Goal: Information Seeking & Learning: Learn about a topic

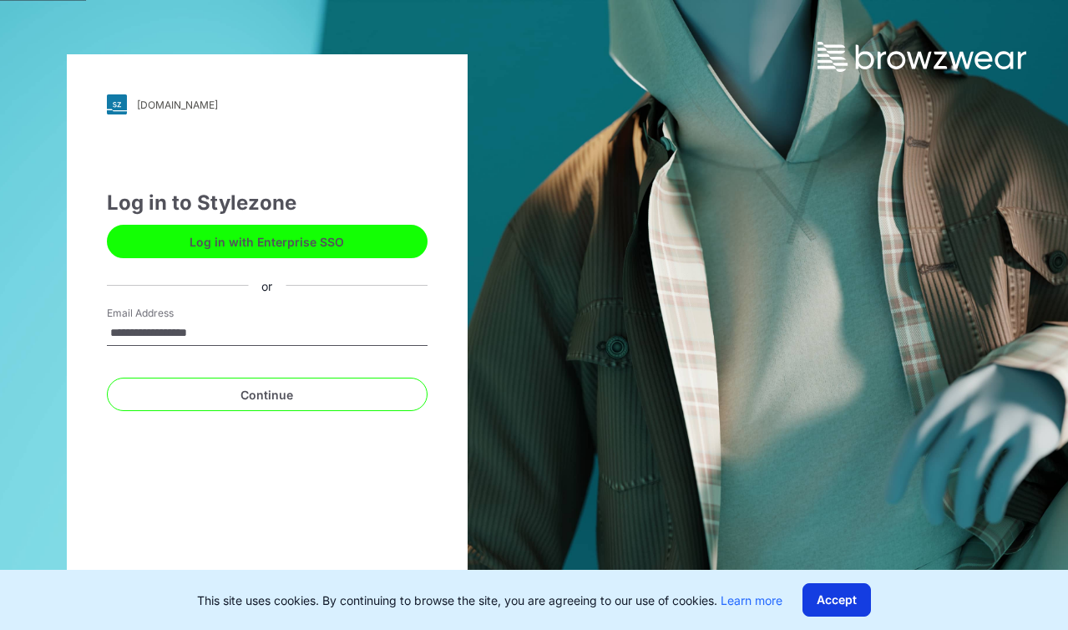
click at [864, 601] on button "Accept" at bounding box center [837, 599] width 68 height 33
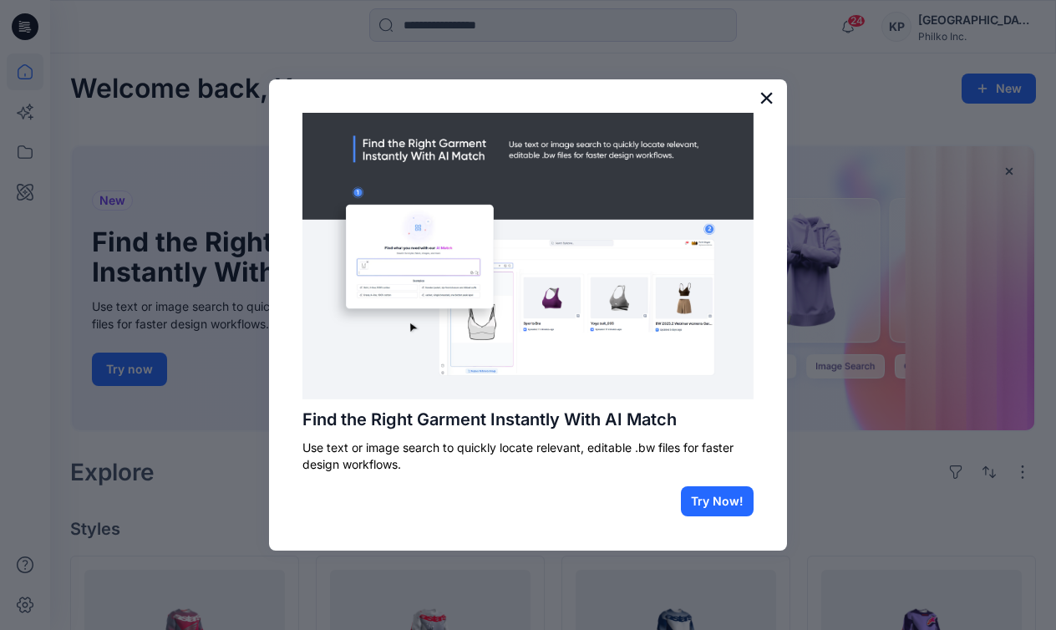
click at [764, 96] on button "×" at bounding box center [766, 97] width 16 height 27
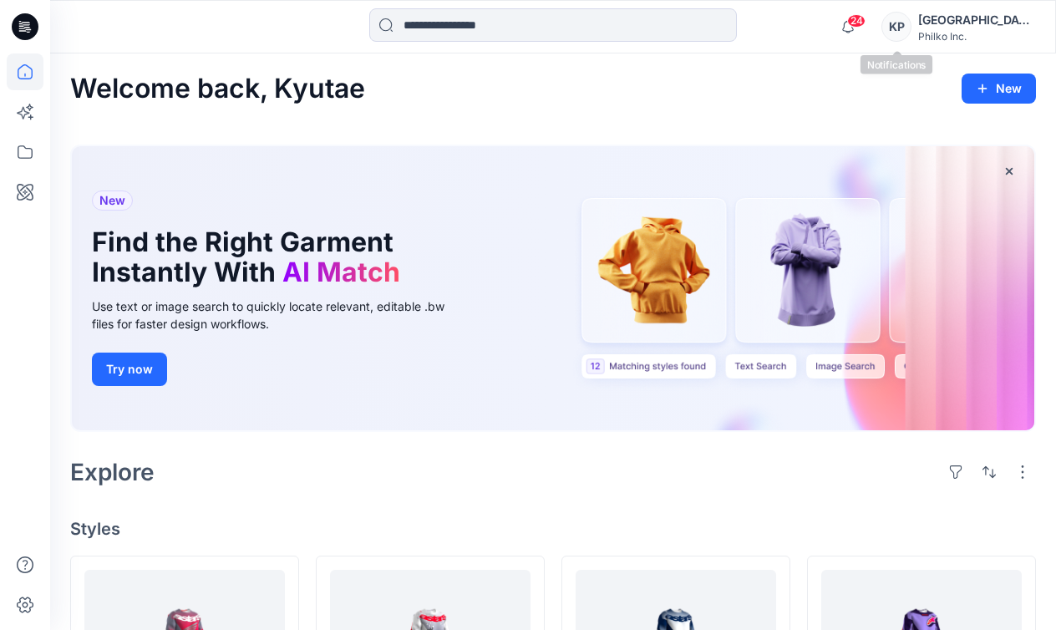
click at [865, 26] on span "24" at bounding box center [856, 20] width 18 height 13
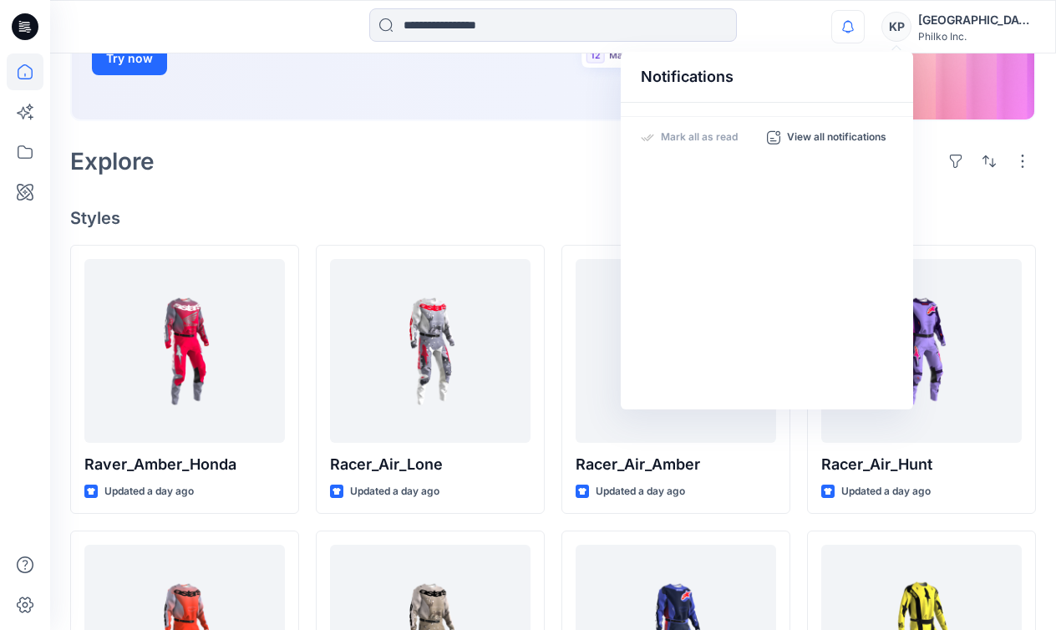
scroll to position [418, 0]
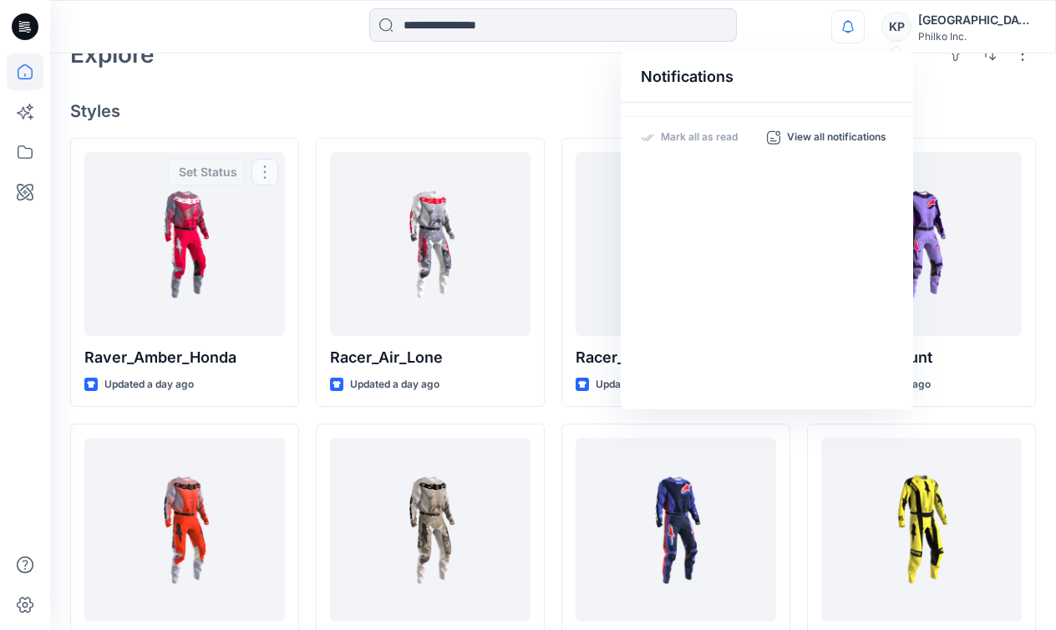
click at [290, 84] on div "Welcome back, Kyutae New New Find the Right Garment Instantly With AI Match Use…" at bounding box center [553, 347] width 1006 height 1423
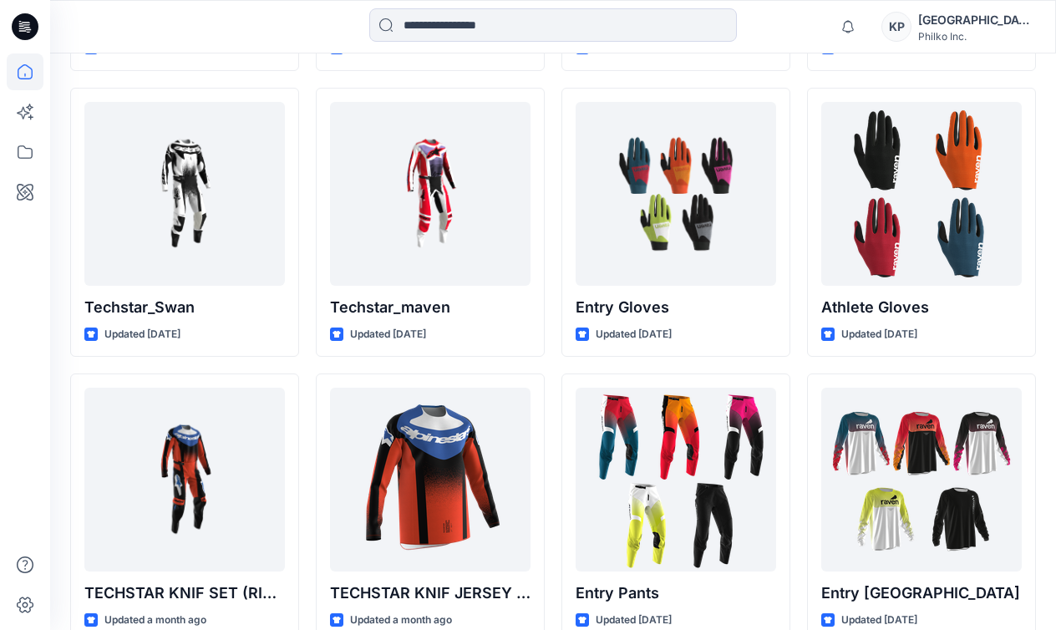
scroll to position [1037, 0]
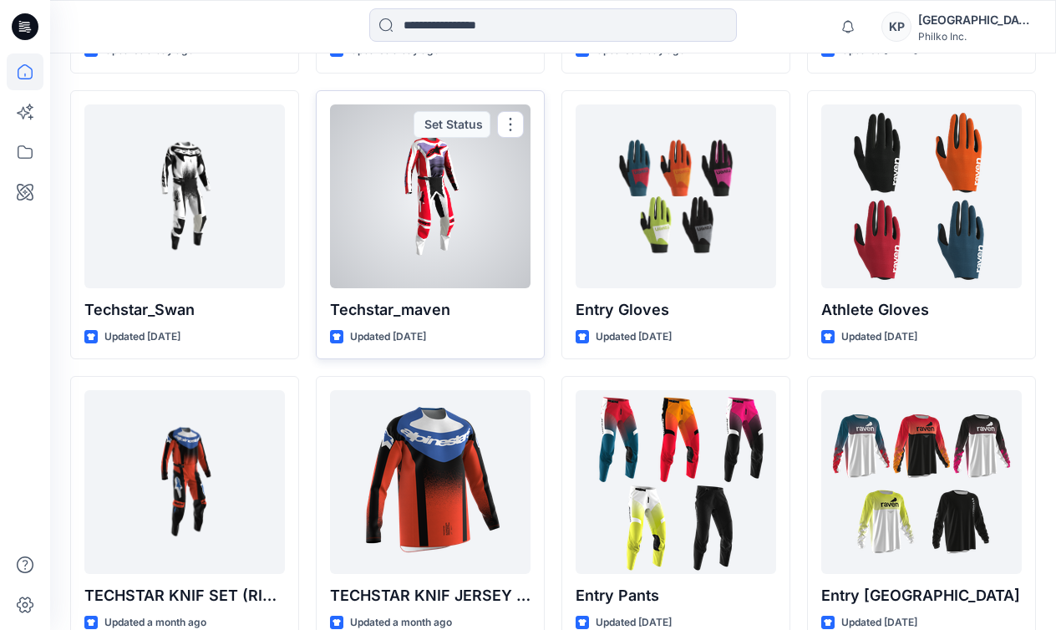
click at [416, 214] on div at bounding box center [430, 196] width 200 height 184
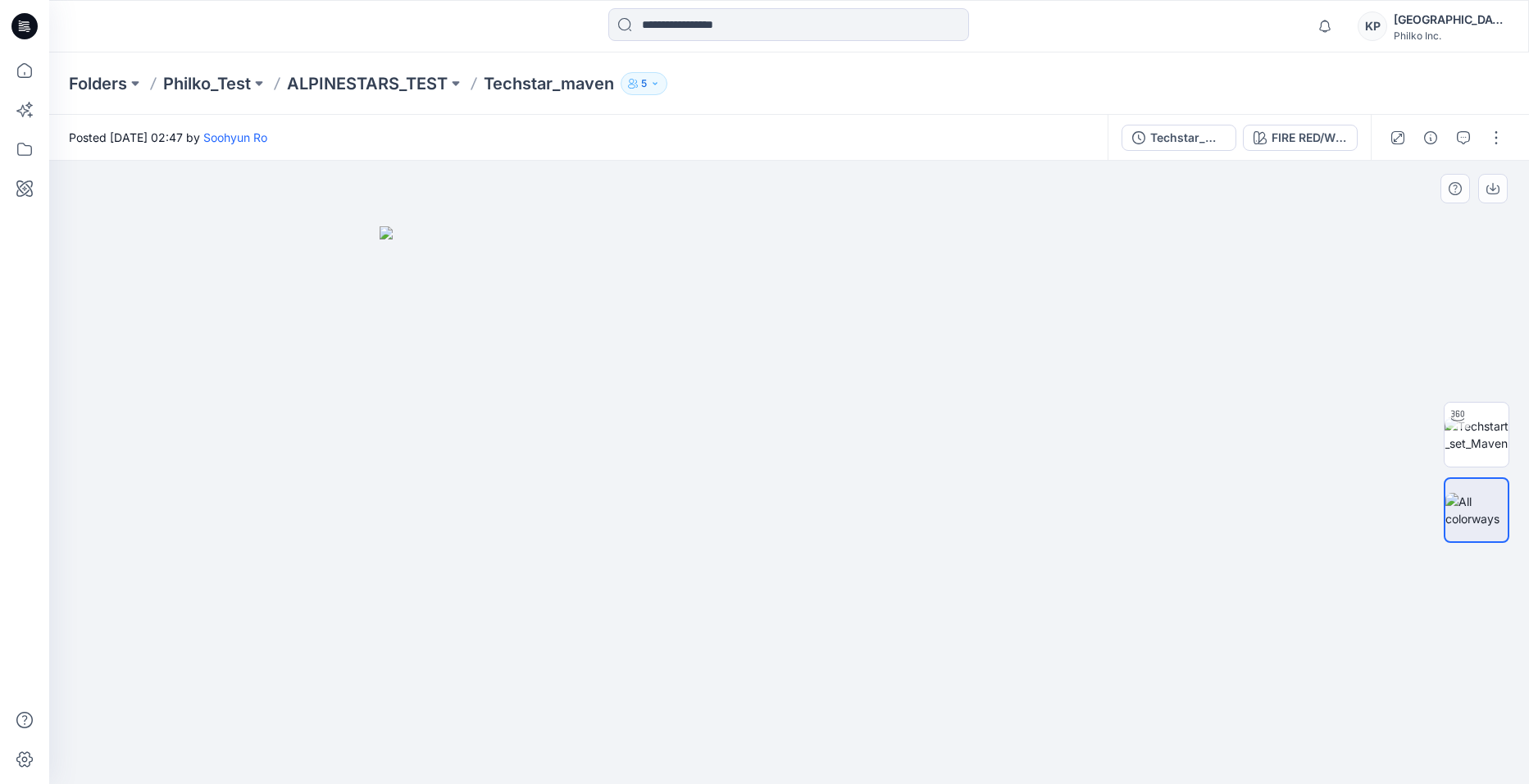
drag, startPoint x: 747, startPoint y: 436, endPoint x: 1041, endPoint y: 441, distance: 294.0
click at [1035, 441] on img at bounding box center [789, 505] width 819 height 557
drag, startPoint x: 917, startPoint y: 393, endPoint x: 1080, endPoint y: 391, distance: 163.0
click at [1035, 391] on img at bounding box center [789, 505] width 819 height 557
click at [664, 81] on button "5" at bounding box center [644, 83] width 47 height 23
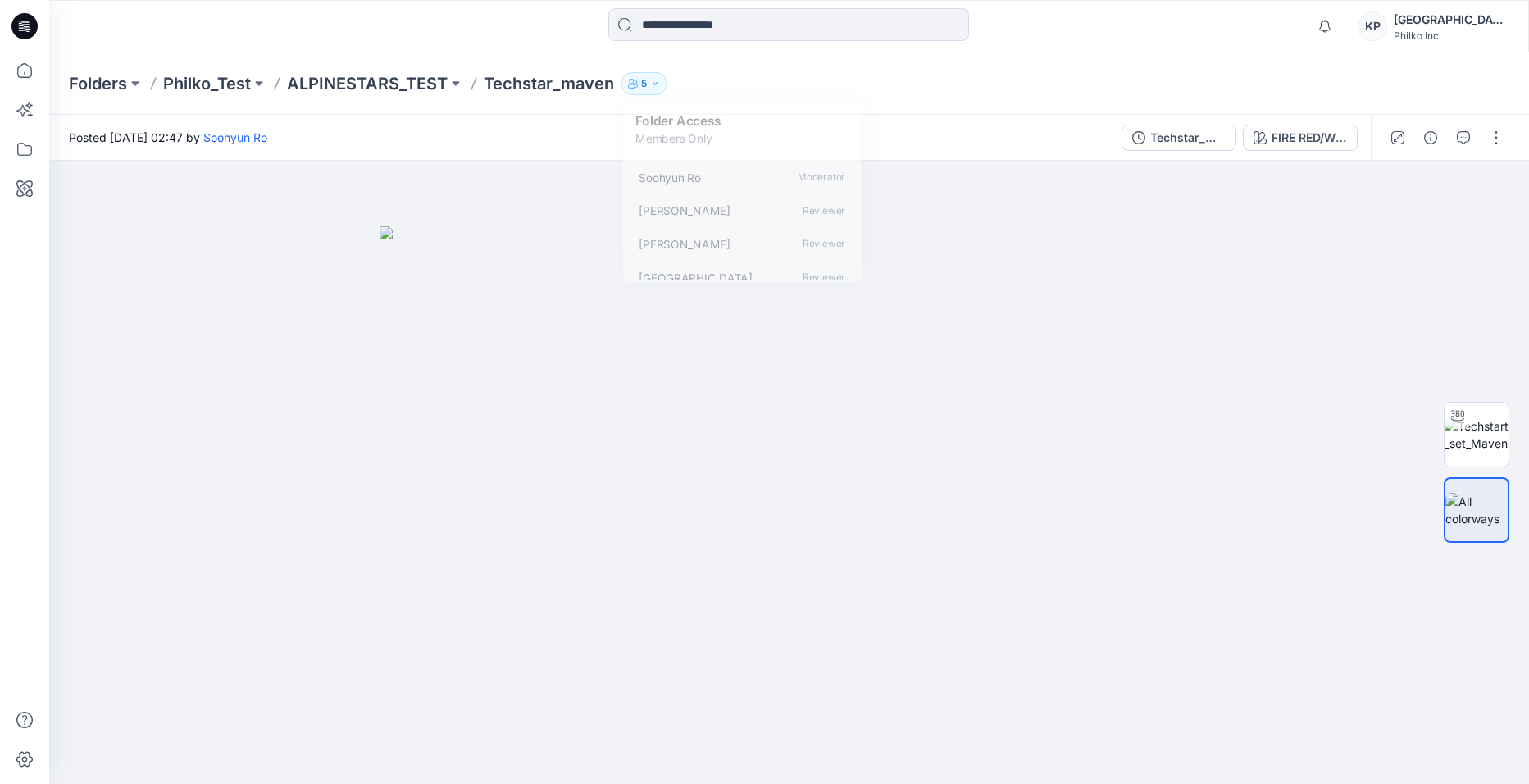
drag, startPoint x: 1028, startPoint y: 71, endPoint x: 1042, endPoint y: 78, distance: 15.7
click at [1029, 71] on div "Folders Philko_Test ALPINESTARS_TEST Techstar_maven 5 Folder Access Members Onl…" at bounding box center [789, 82] width 1480 height 62
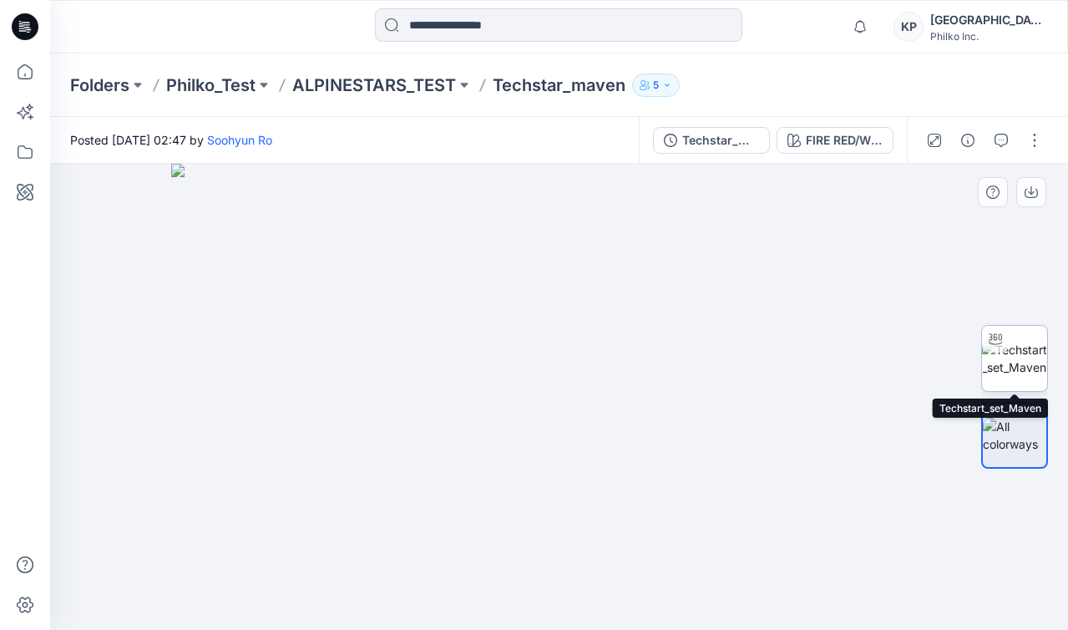
click at [1010, 366] on img at bounding box center [1014, 358] width 65 height 35
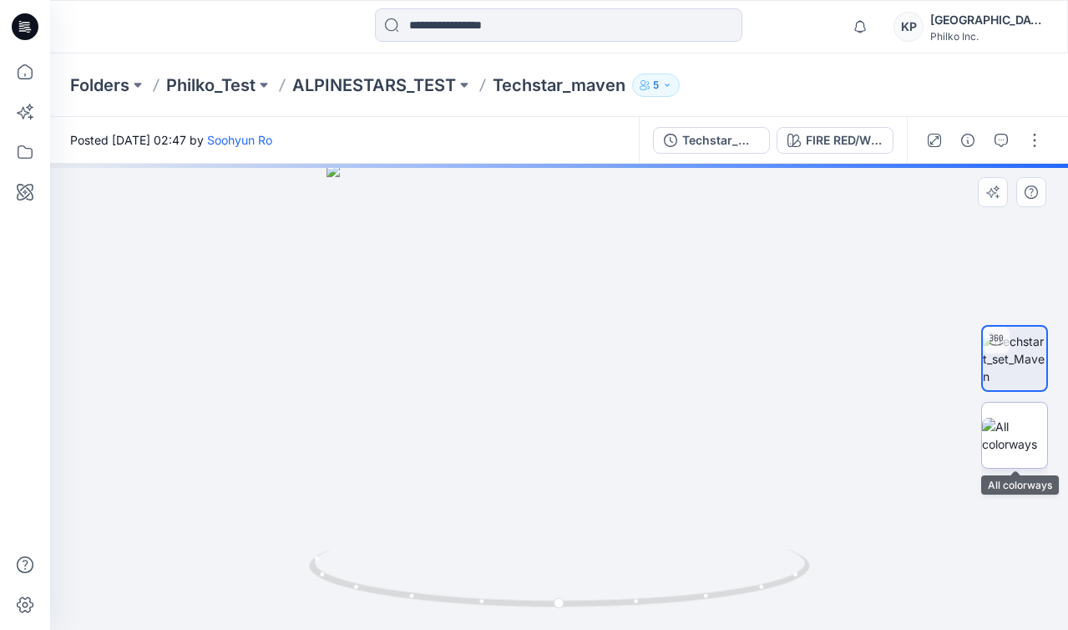
click at [1036, 440] on img at bounding box center [1014, 435] width 65 height 35
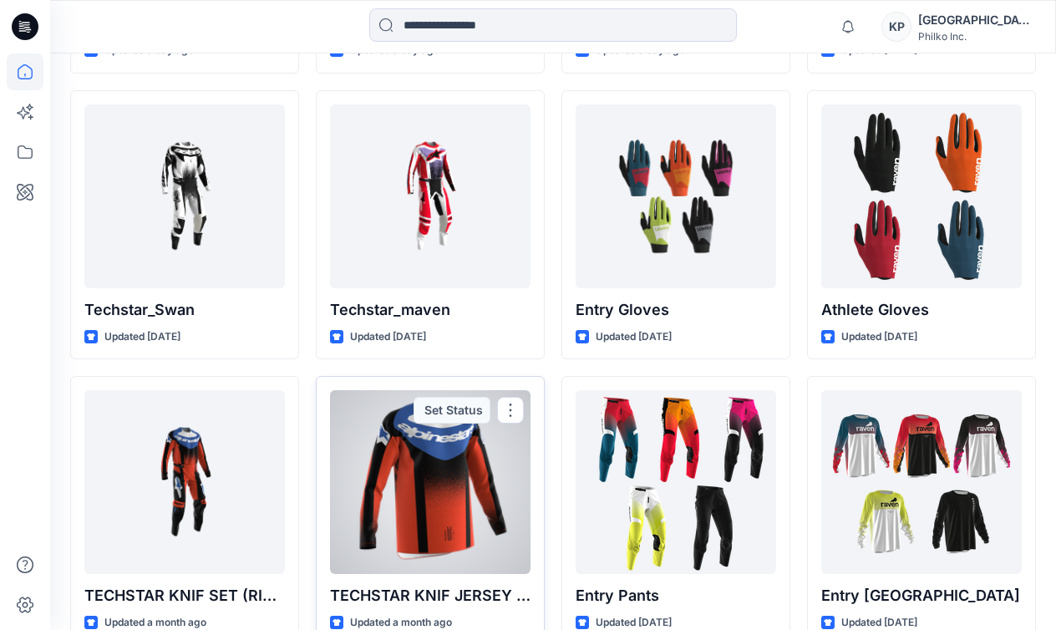
scroll to position [870, 0]
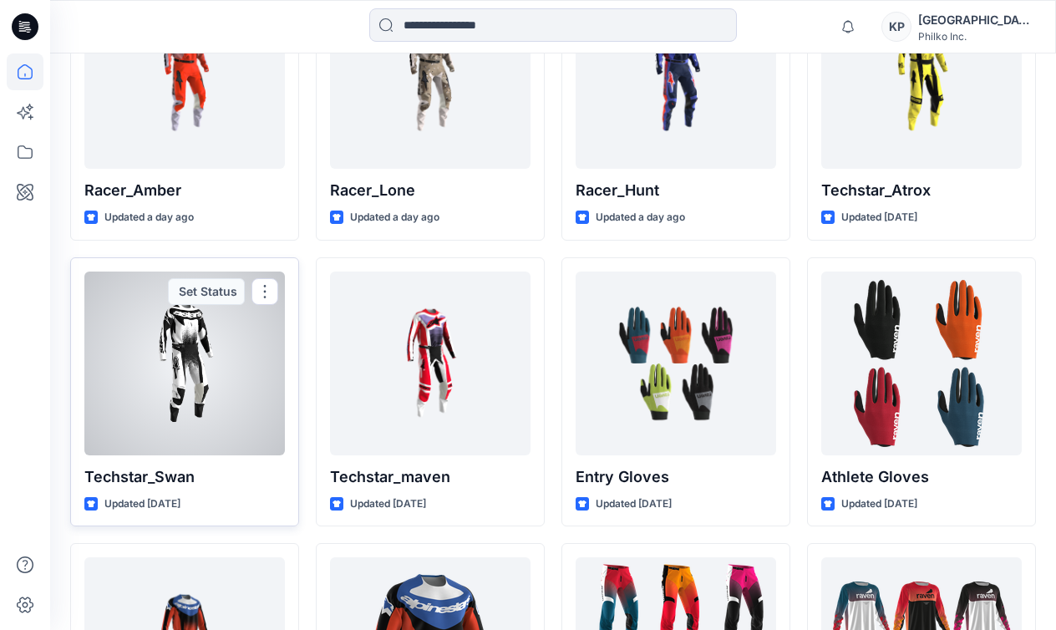
click at [161, 388] on div at bounding box center [184, 363] width 200 height 184
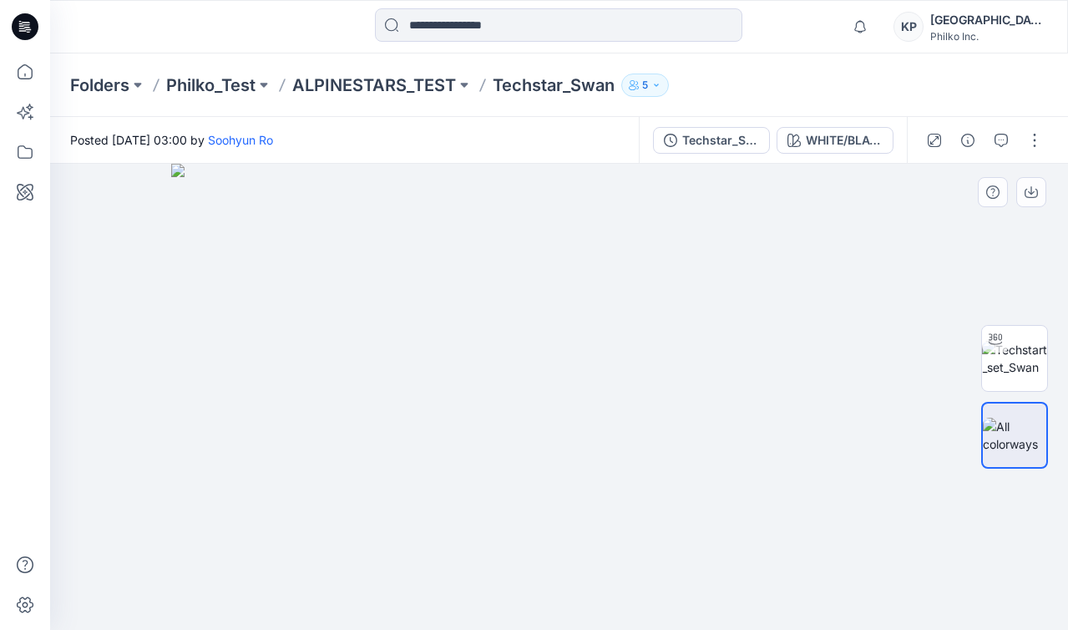
drag, startPoint x: 681, startPoint y: 325, endPoint x: 576, endPoint y: 329, distance: 104.5
click at [577, 329] on img at bounding box center [559, 397] width 777 height 466
drag, startPoint x: 568, startPoint y: 328, endPoint x: 1027, endPoint y: 380, distance: 461.5
click at [778, 341] on img at bounding box center [559, 397] width 777 height 466
click at [1034, 343] on img at bounding box center [1014, 358] width 65 height 35
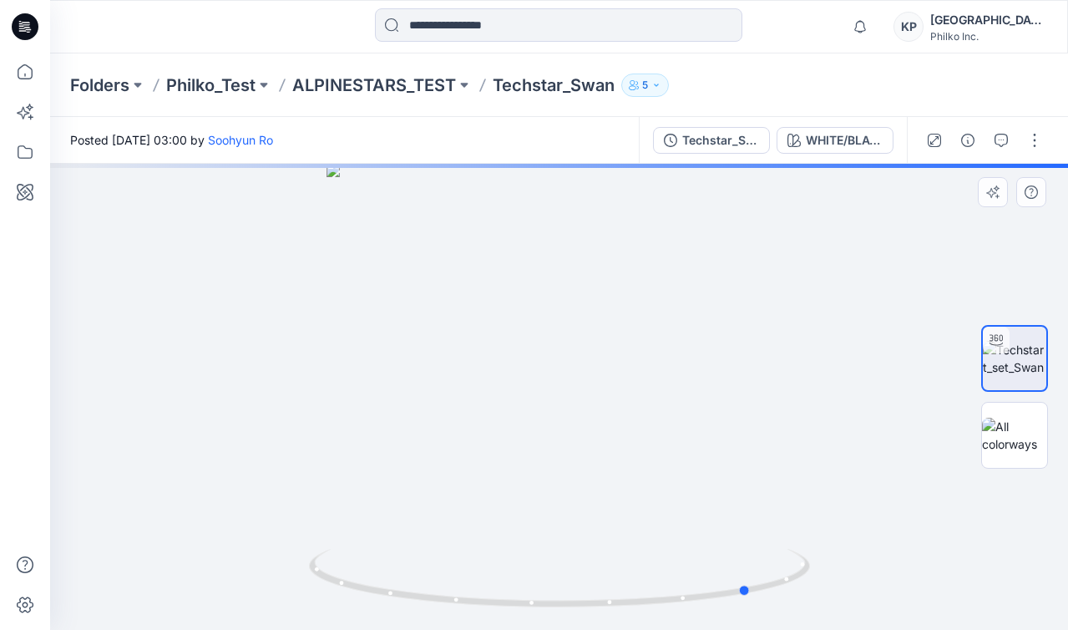
drag, startPoint x: 724, startPoint y: 371, endPoint x: 896, endPoint y: 347, distance: 173.8
click at [872, 352] on div at bounding box center [559, 397] width 1018 height 466
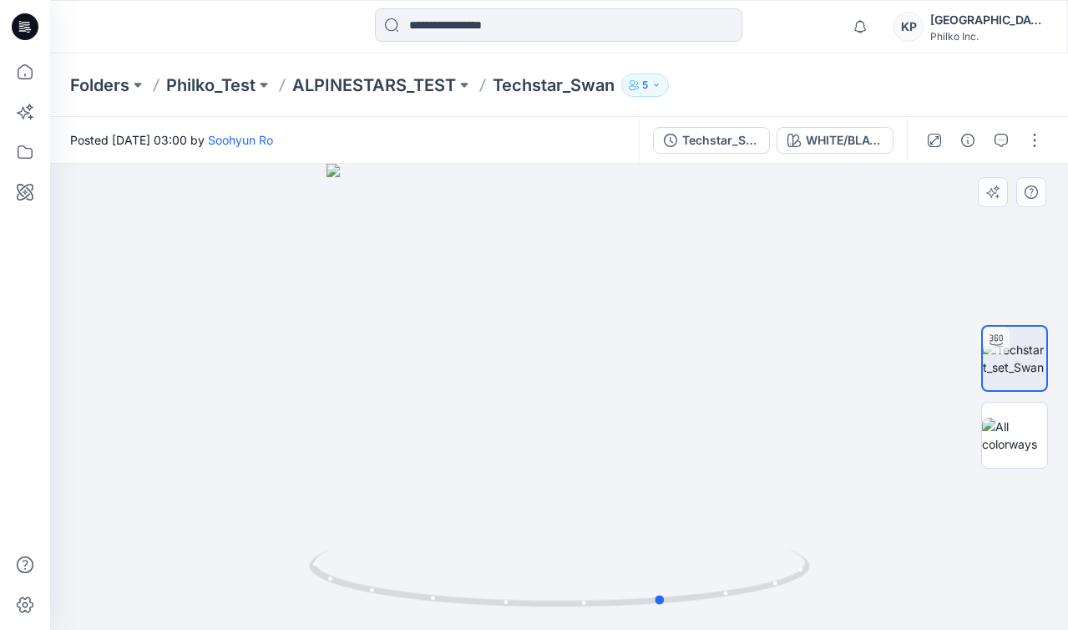
drag, startPoint x: 510, startPoint y: 378, endPoint x: 969, endPoint y: 384, distance: 459.5
click at [969, 384] on div "WHITE/BLACK Loading... Material Properties Loading..." at bounding box center [559, 397] width 1018 height 466
drag, startPoint x: 753, startPoint y: 346, endPoint x: 289, endPoint y: 383, distance: 465.1
click at [289, 383] on div at bounding box center [559, 397] width 1018 height 466
drag, startPoint x: 306, startPoint y: 383, endPoint x: 577, endPoint y: 373, distance: 271.7
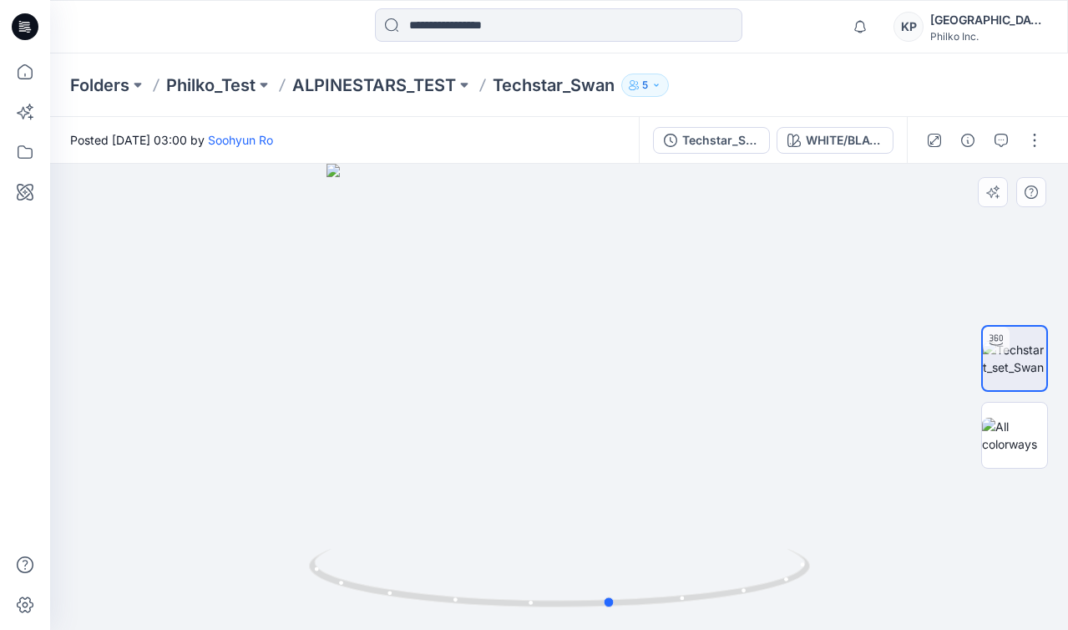
click at [577, 373] on div at bounding box center [559, 397] width 1018 height 466
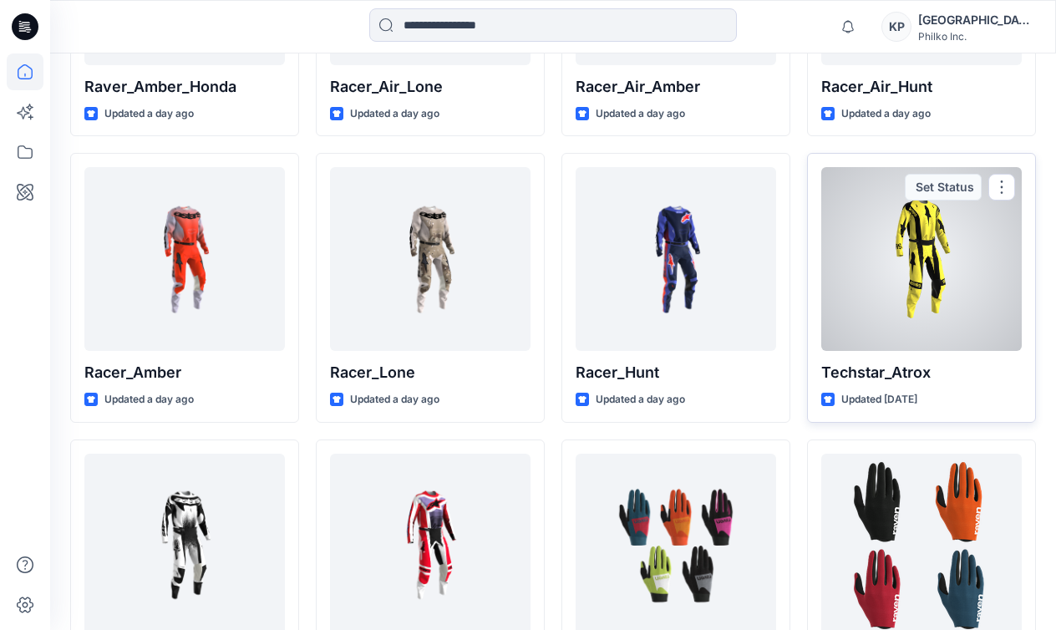
scroll to position [620, 0]
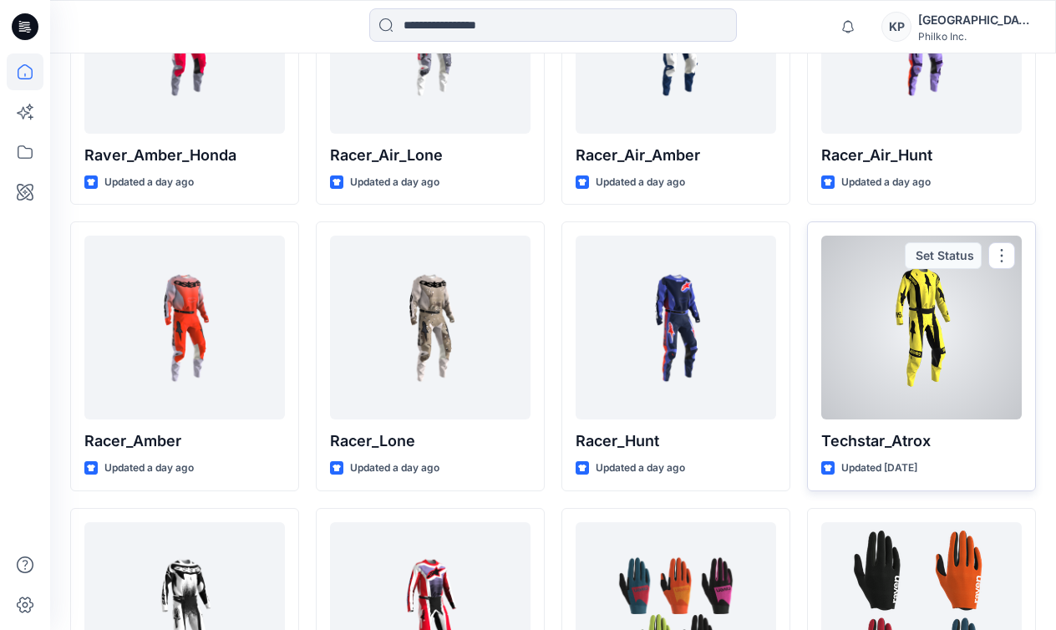
click at [967, 358] on div at bounding box center [921, 328] width 200 height 184
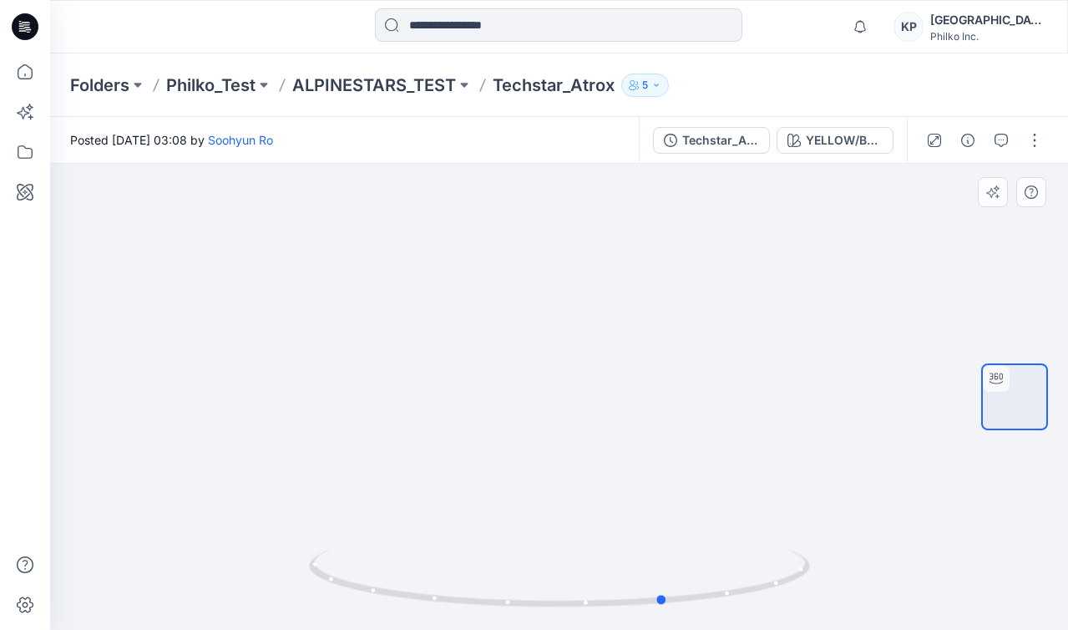
drag, startPoint x: 496, startPoint y: 363, endPoint x: 115, endPoint y: 353, distance: 381.0
click at [245, 387] on div at bounding box center [559, 397] width 1018 height 466
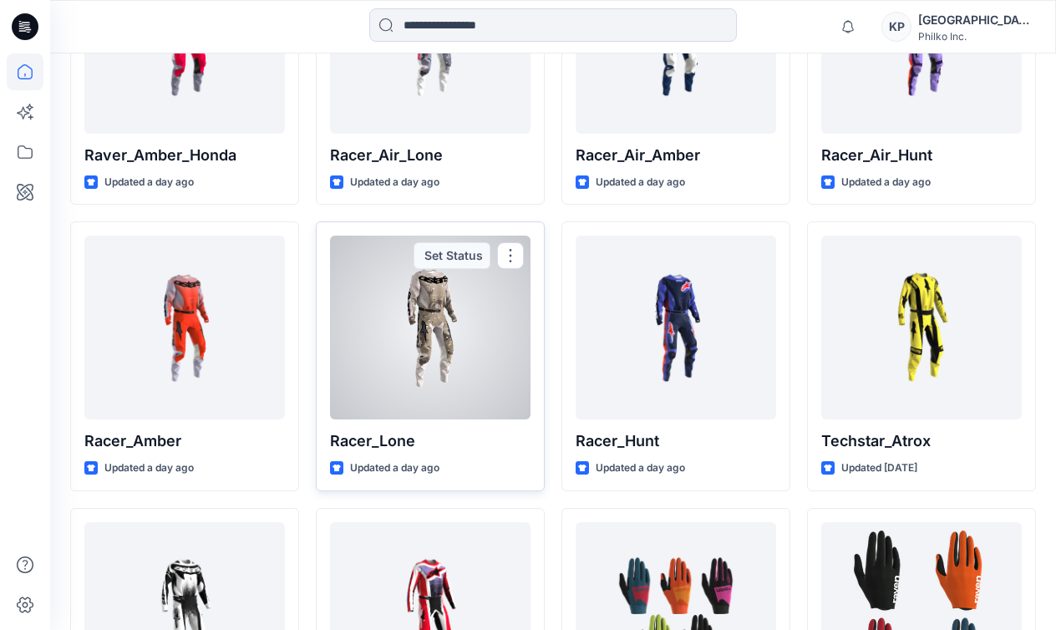
scroll to position [35, 0]
